Goal: Task Accomplishment & Management: Manage account settings

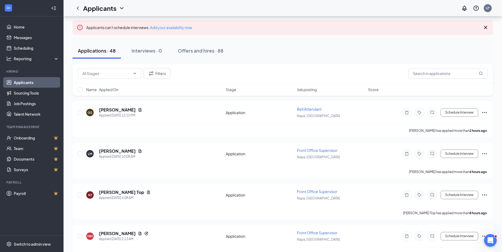
scroll to position [26, 0]
click at [35, 84] on link "Applicants" at bounding box center [36, 82] width 45 height 11
click at [29, 104] on link "Job Postings" at bounding box center [36, 103] width 45 height 11
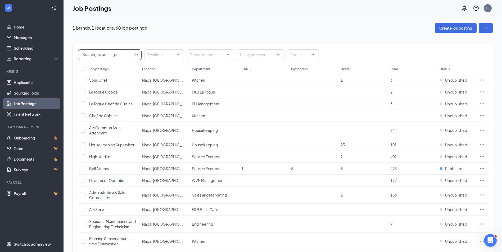
click at [104, 56] on input "text" at bounding box center [105, 55] width 55 height 10
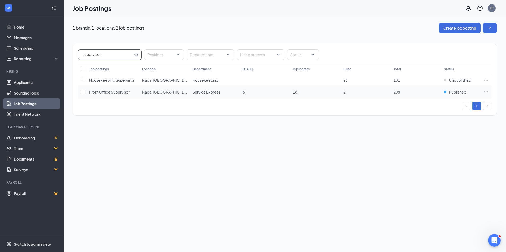
type input "supervisor"
click at [485, 92] on icon "Ellipses" at bounding box center [485, 91] width 5 height 5
click at [453, 104] on span "Edit job posting" at bounding box center [448, 103] width 71 height 6
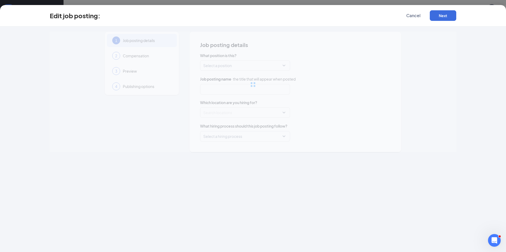
type input "Front Office Supervisor"
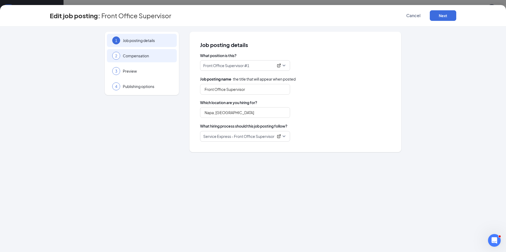
click at [144, 58] on span "Compensation" at bounding box center [147, 55] width 49 height 5
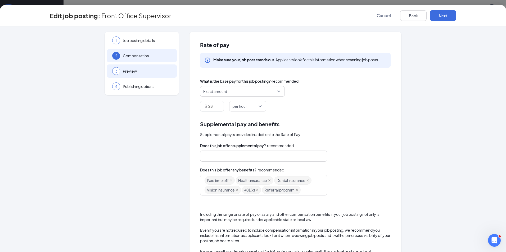
click at [142, 67] on div "3 Preview" at bounding box center [142, 71] width 70 height 13
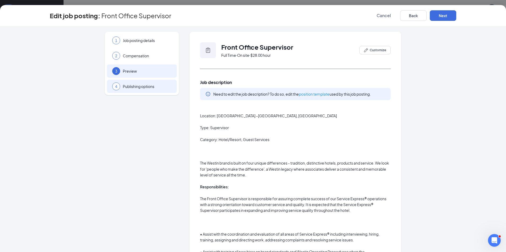
click at [144, 80] on div "4 Publishing options" at bounding box center [142, 86] width 70 height 13
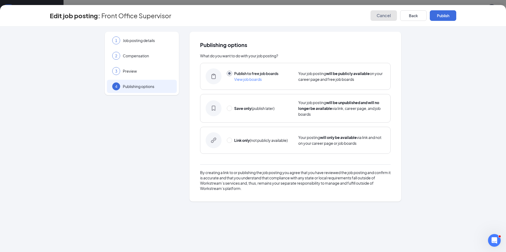
click at [376, 14] on span "Cancel" at bounding box center [383, 15] width 14 height 5
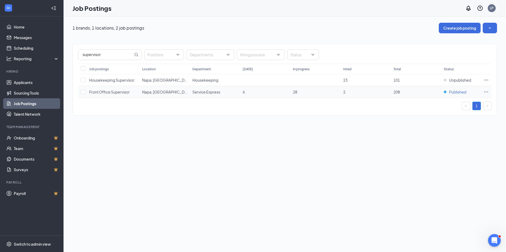
click at [457, 93] on span "Published" at bounding box center [457, 91] width 17 height 5
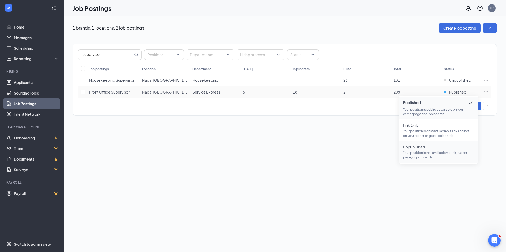
click at [434, 152] on p "Your position is not available via link, career page, or job boards." at bounding box center [438, 155] width 71 height 9
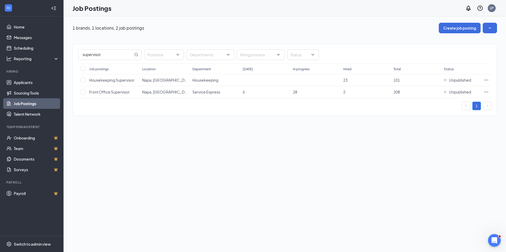
click at [33, 103] on link "Job Postings" at bounding box center [36, 103] width 45 height 11
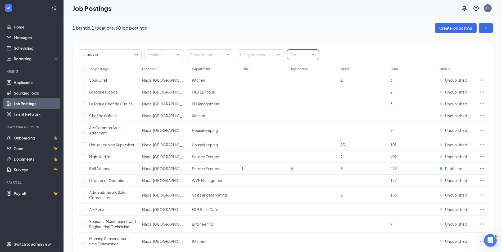
click at [302, 54] on div at bounding box center [300, 55] width 24 height 8
click at [303, 94] on span "Unpublished" at bounding box center [310, 93] width 22 height 5
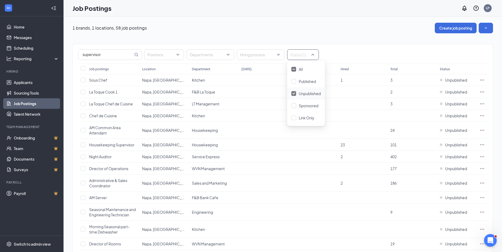
click at [307, 92] on span "Unpublished" at bounding box center [310, 93] width 22 height 5
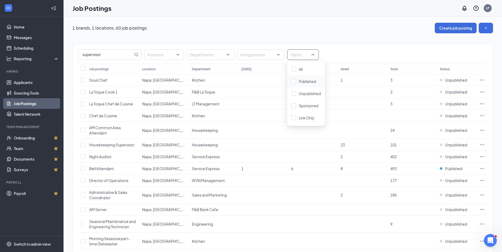
click at [304, 80] on span "Published" at bounding box center [307, 81] width 17 height 5
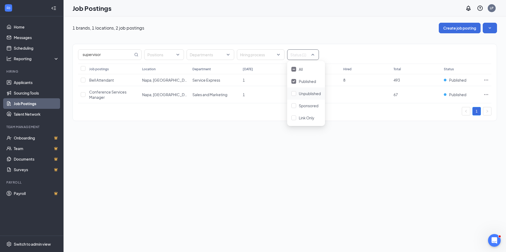
click at [208, 144] on div "1 brands, 1 locations, 2 job postings Create job posting supervisor Positions D…" at bounding box center [284, 134] width 442 height 236
